Goal: Navigation & Orientation: Go to known website

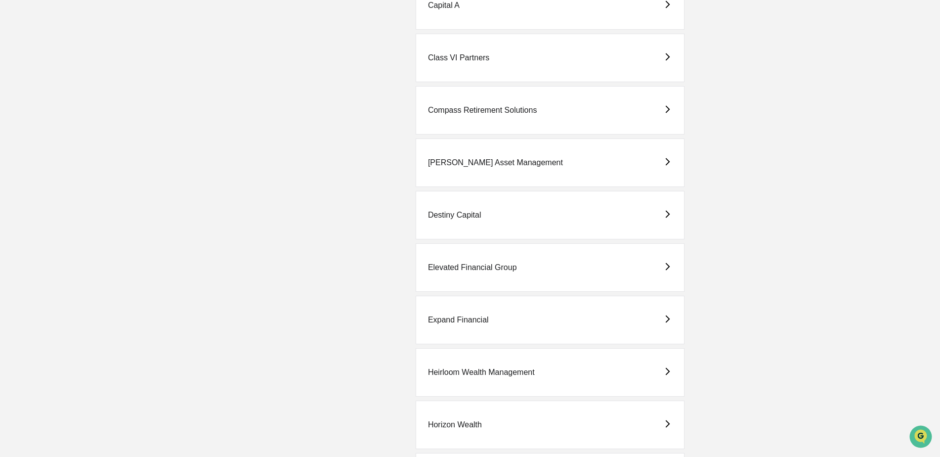
click at [467, 217] on div "Destiny Capital" at bounding box center [454, 215] width 53 height 9
